Goal: Information Seeking & Learning: Understand process/instructions

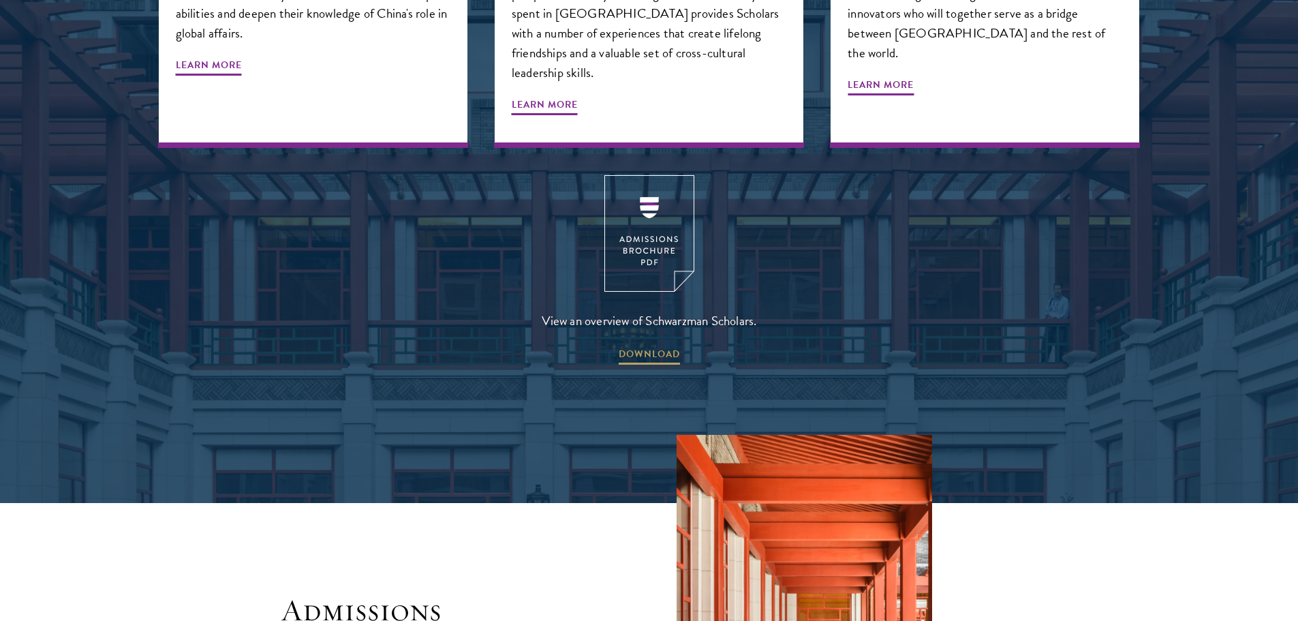
scroll to position [1894, 0]
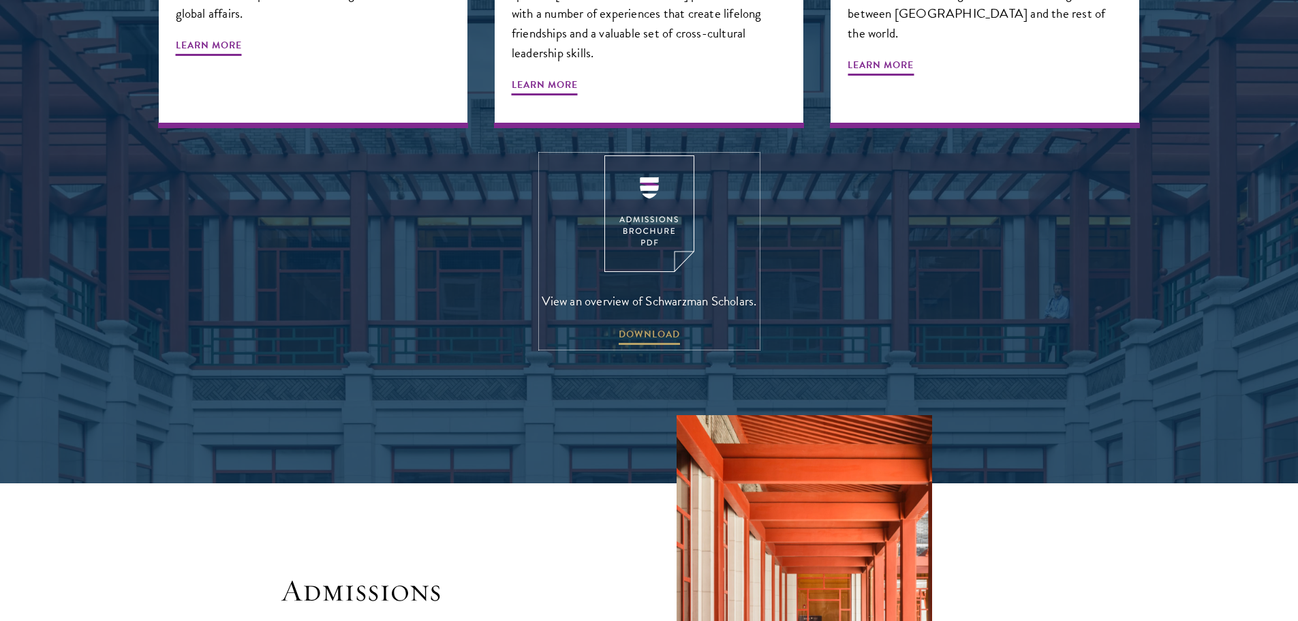
click at [659, 170] on img at bounding box center [649, 213] width 90 height 117
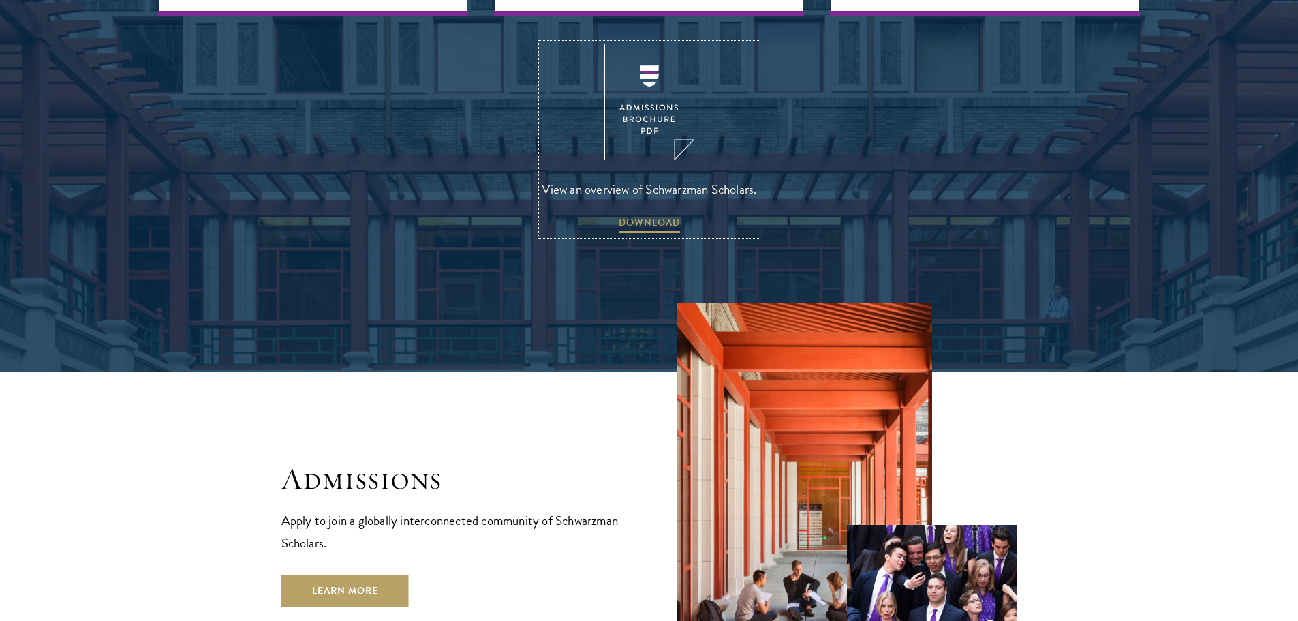
scroll to position [2371, 0]
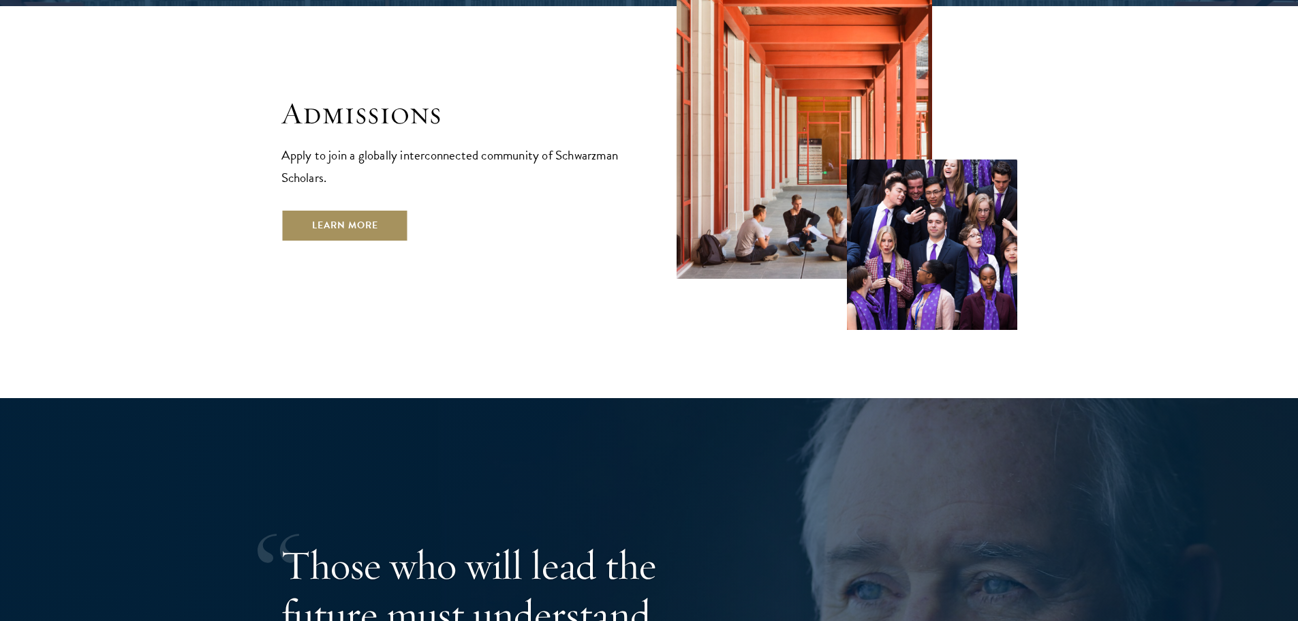
click at [308, 209] on link "Learn More" at bounding box center [344, 225] width 127 height 33
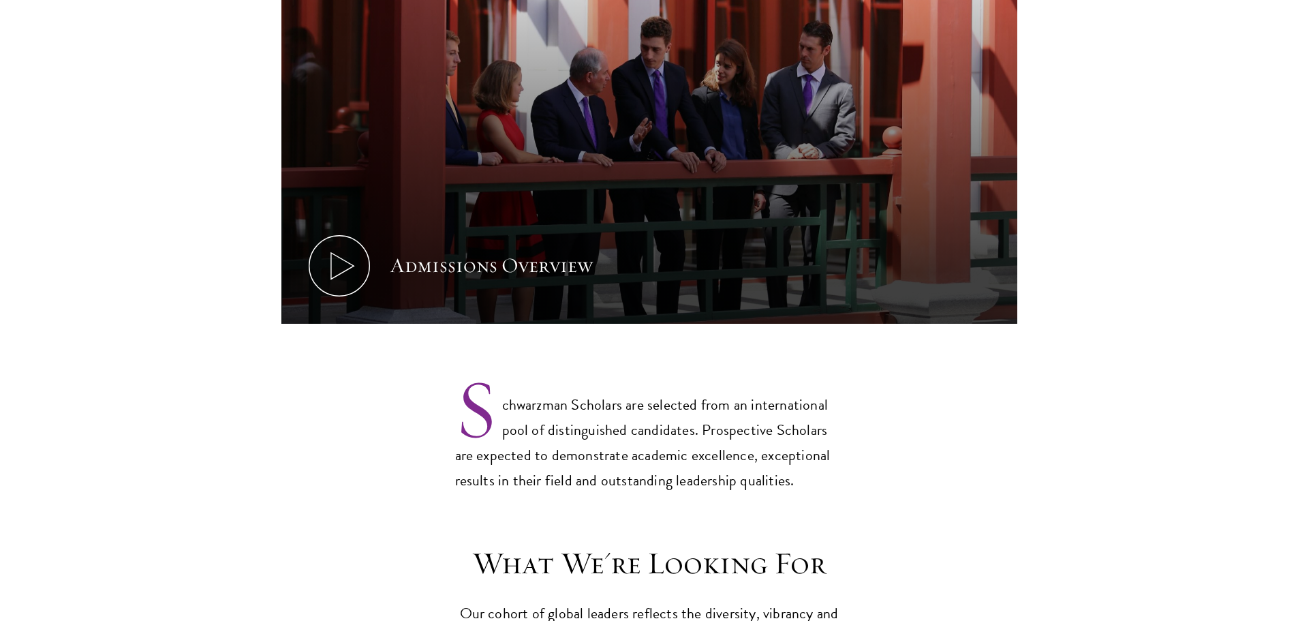
scroll to position [954, 0]
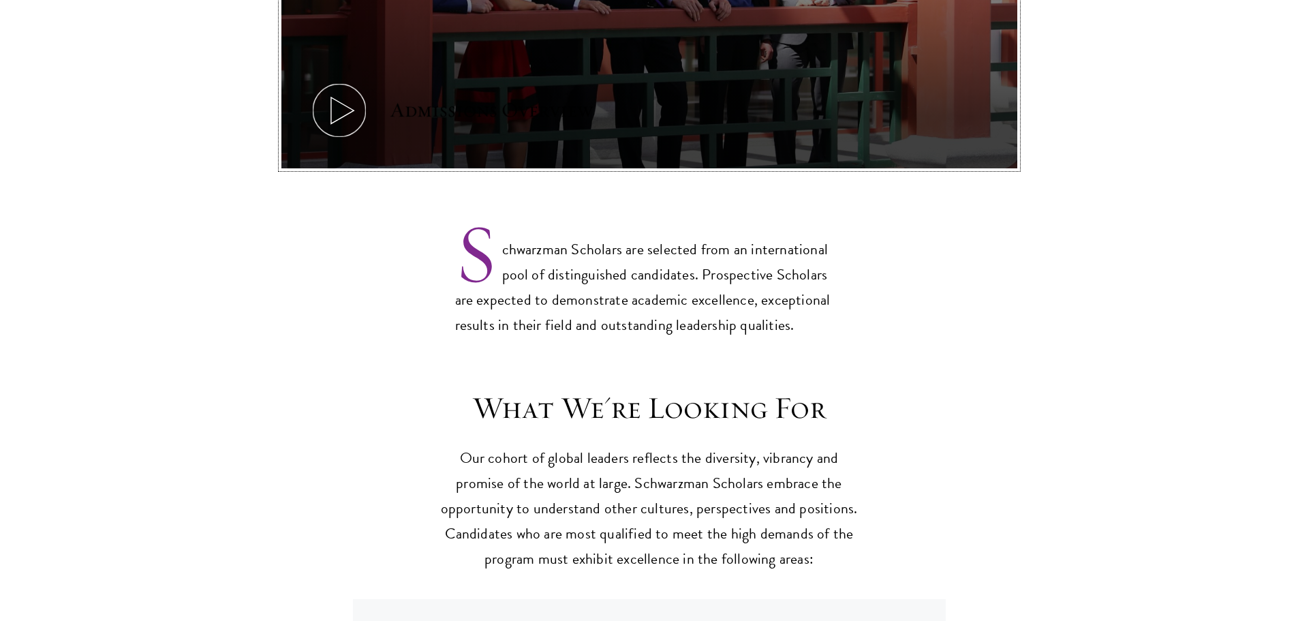
click at [349, 82] on icon at bounding box center [339, 110] width 61 height 61
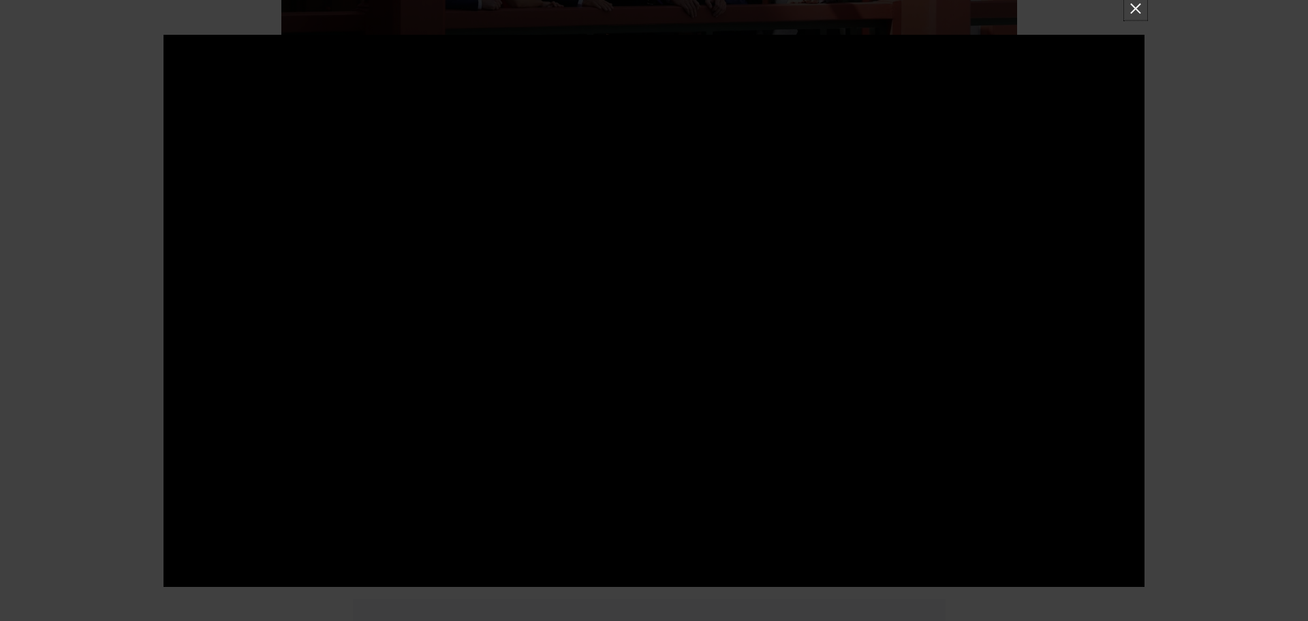
click at [1138, 6] on button at bounding box center [1136, 8] width 18 height 18
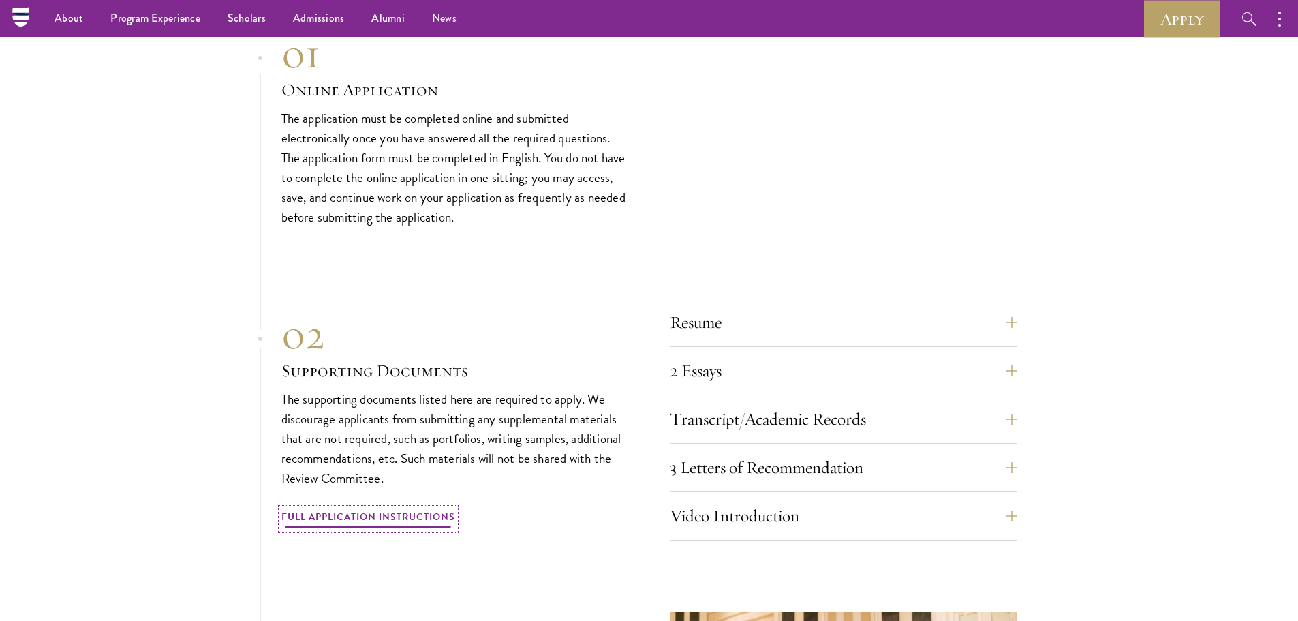
scroll to position [4429, 0]
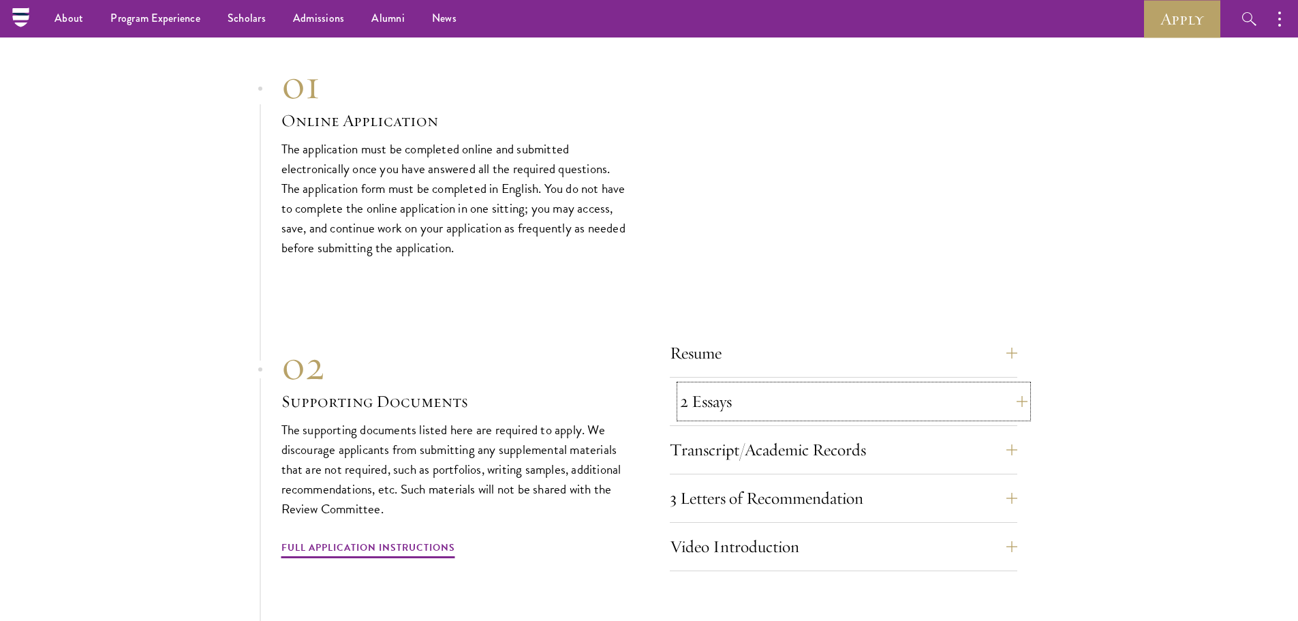
click at [1023, 397] on button "2 Essays" at bounding box center [854, 401] width 348 height 33
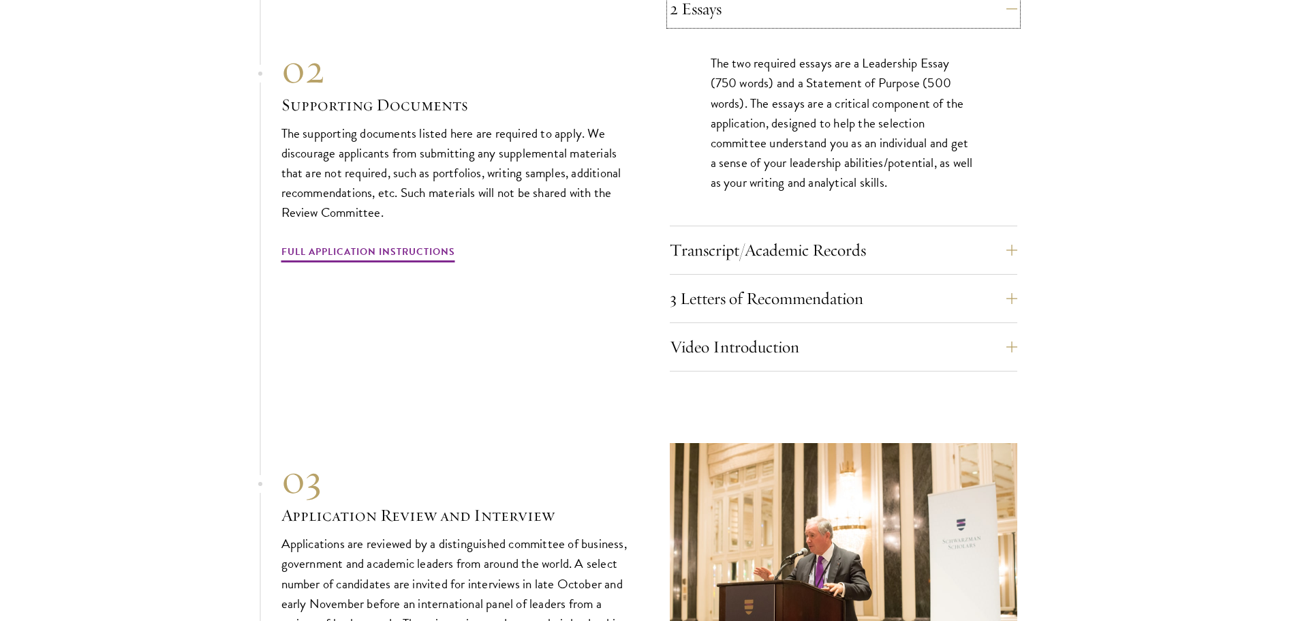
scroll to position [4838, 0]
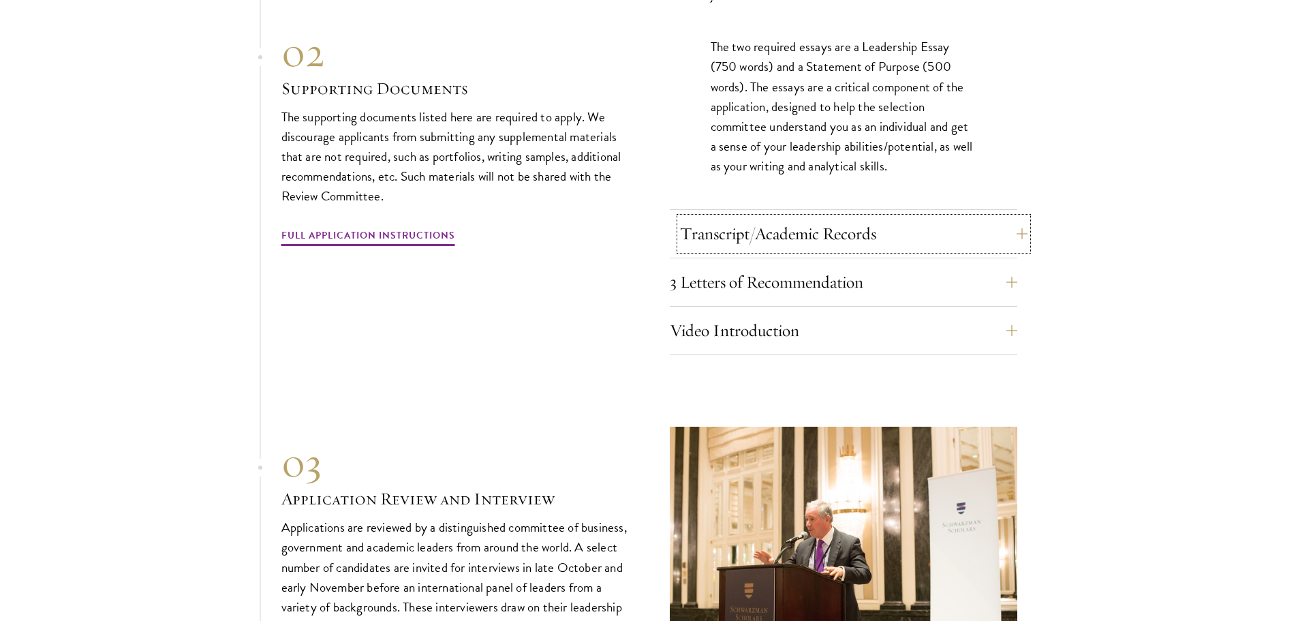
click at [1023, 230] on button "Transcript/Academic Records" at bounding box center [854, 233] width 348 height 33
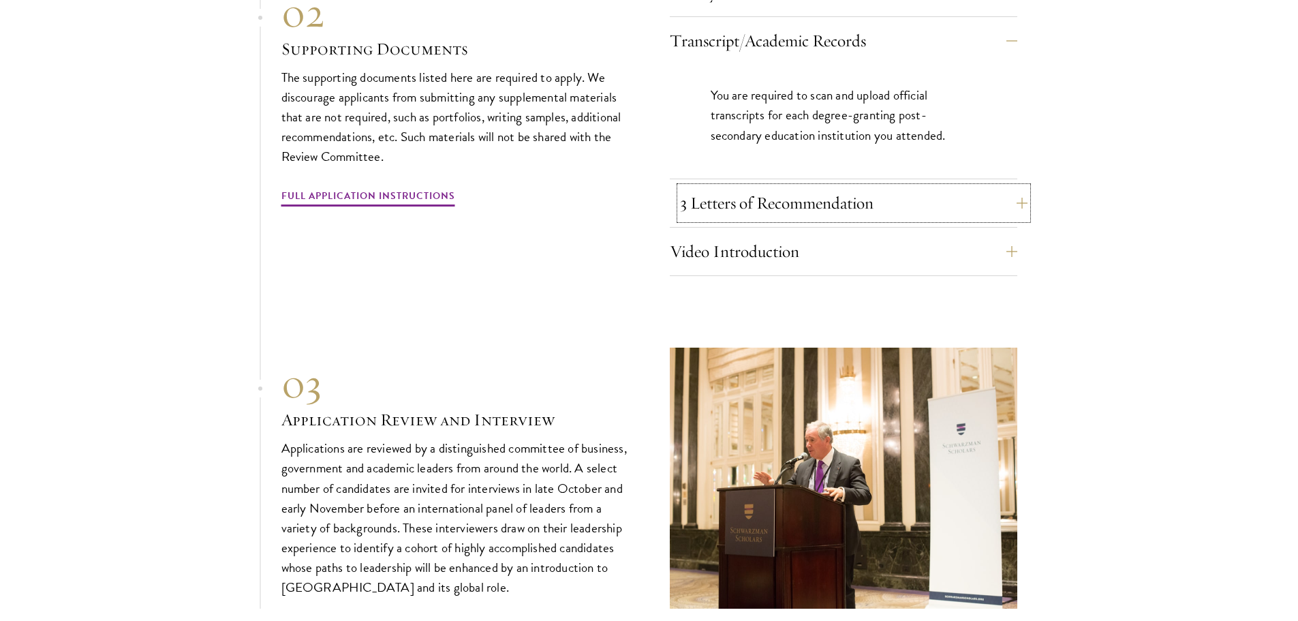
click at [1018, 194] on button "3 Letters of Recommendation" at bounding box center [854, 203] width 348 height 33
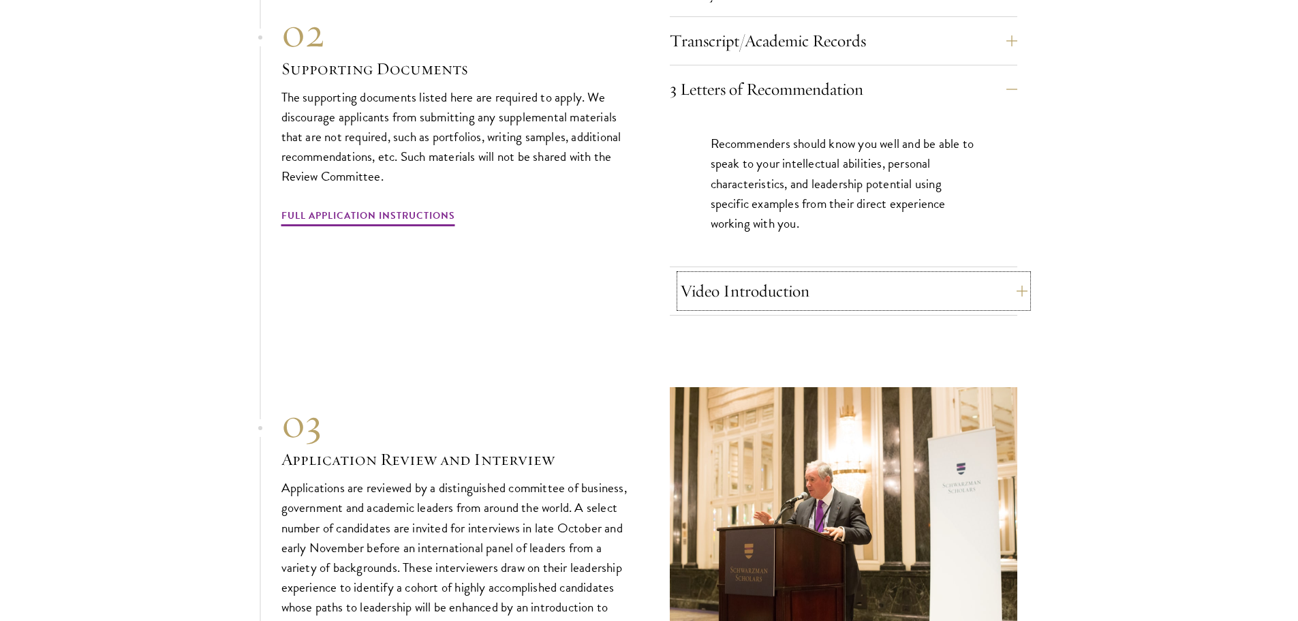
click at [1023, 285] on button "Video Introduction" at bounding box center [854, 291] width 348 height 33
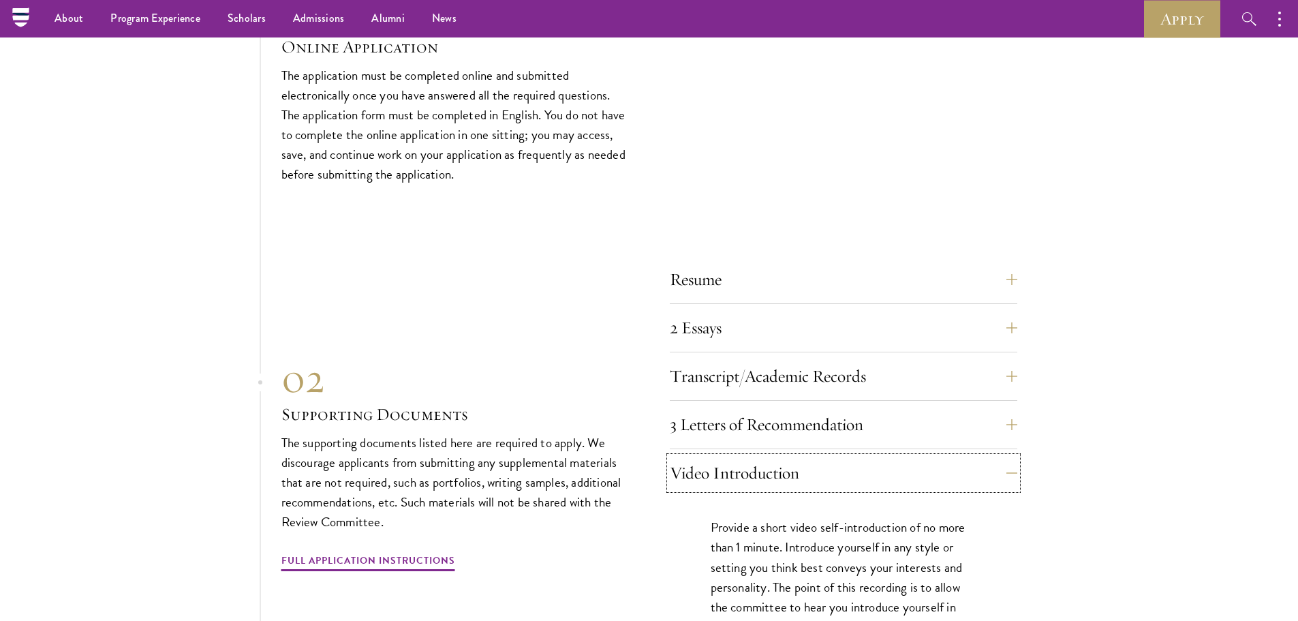
scroll to position [4497, 0]
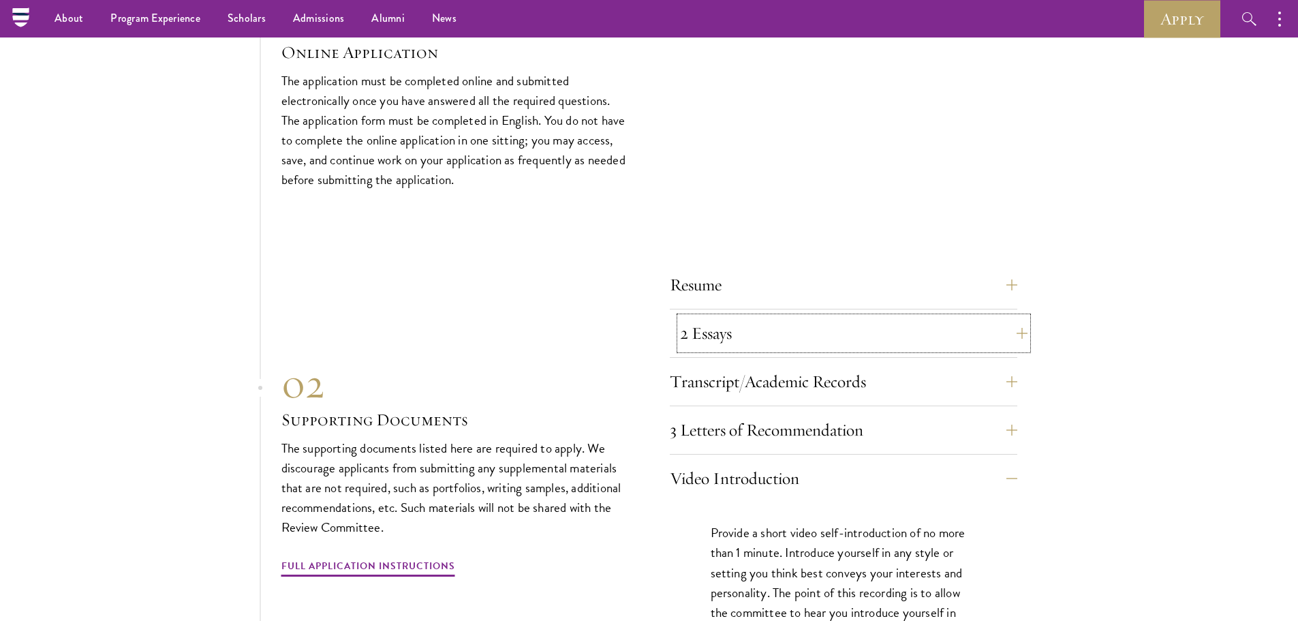
click at [1016, 323] on button "2 Essays" at bounding box center [854, 333] width 348 height 33
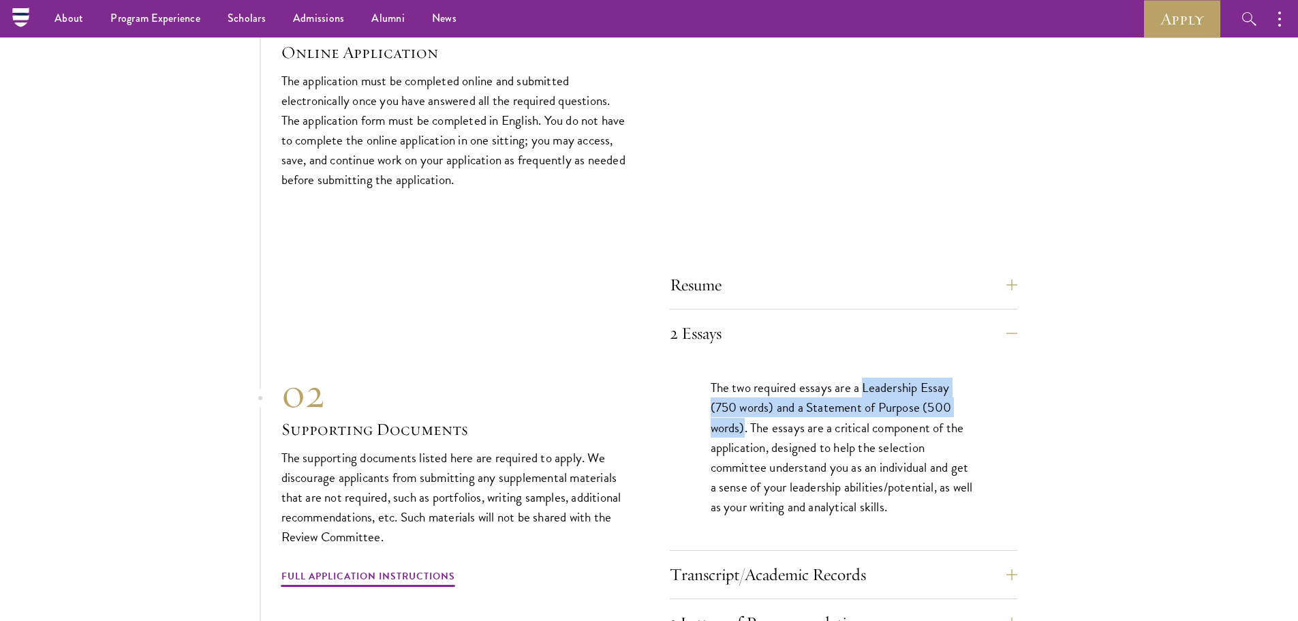
drag, startPoint x: 863, startPoint y: 382, endPoint x: 744, endPoint y: 423, distance: 126.1
click at [744, 423] on p "The two required essays are a Leadership Essay (750 words) and a Statement of P…" at bounding box center [844, 447] width 266 height 138
copy p "Leadership Essay (750 words) and a Statement of Purpose (500 words)"
